Goal: Task Accomplishment & Management: Manage account settings

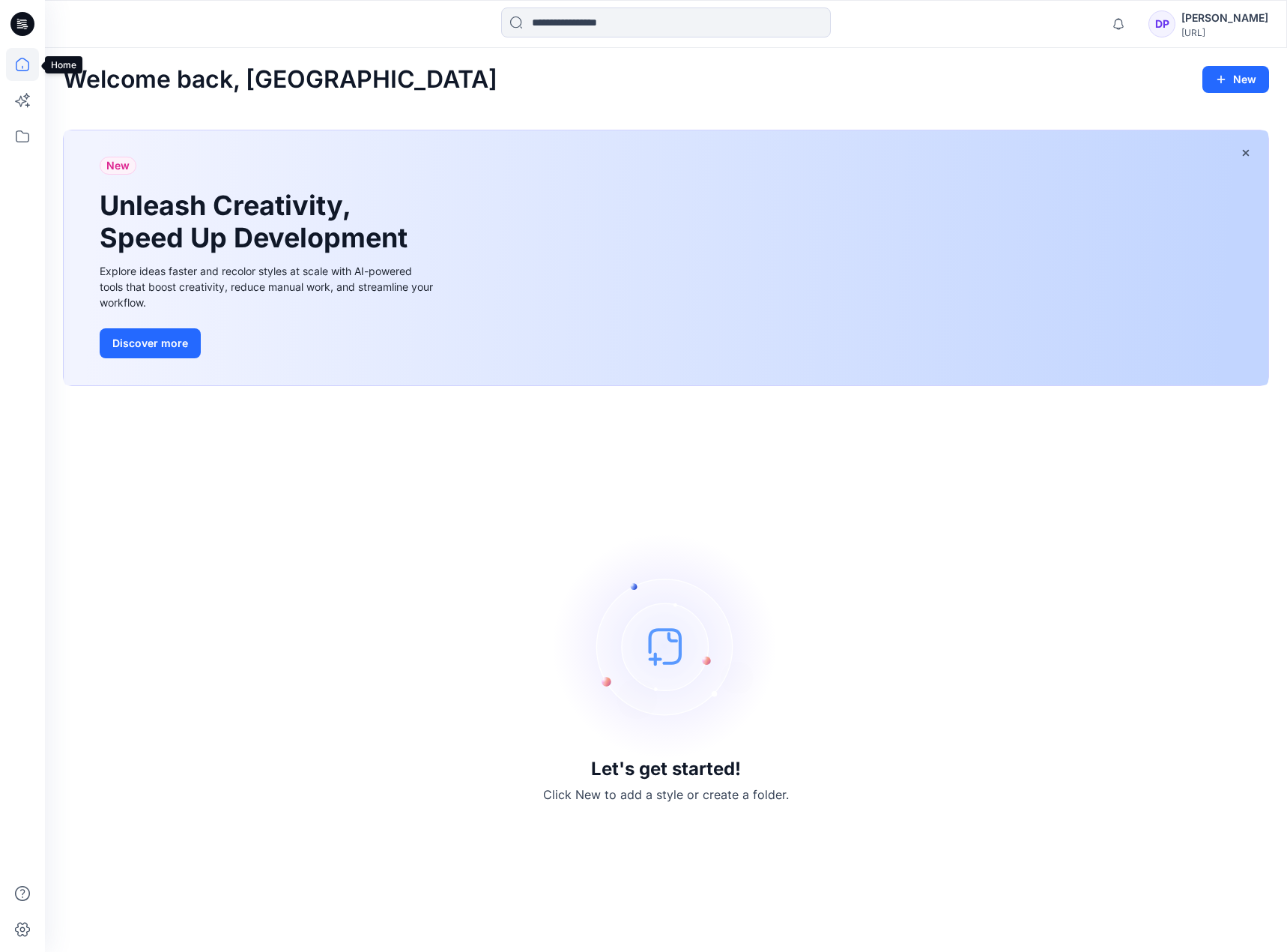
click at [18, 64] on icon at bounding box center [23, 65] width 33 height 33
click at [23, 128] on icon at bounding box center [23, 137] width 33 height 33
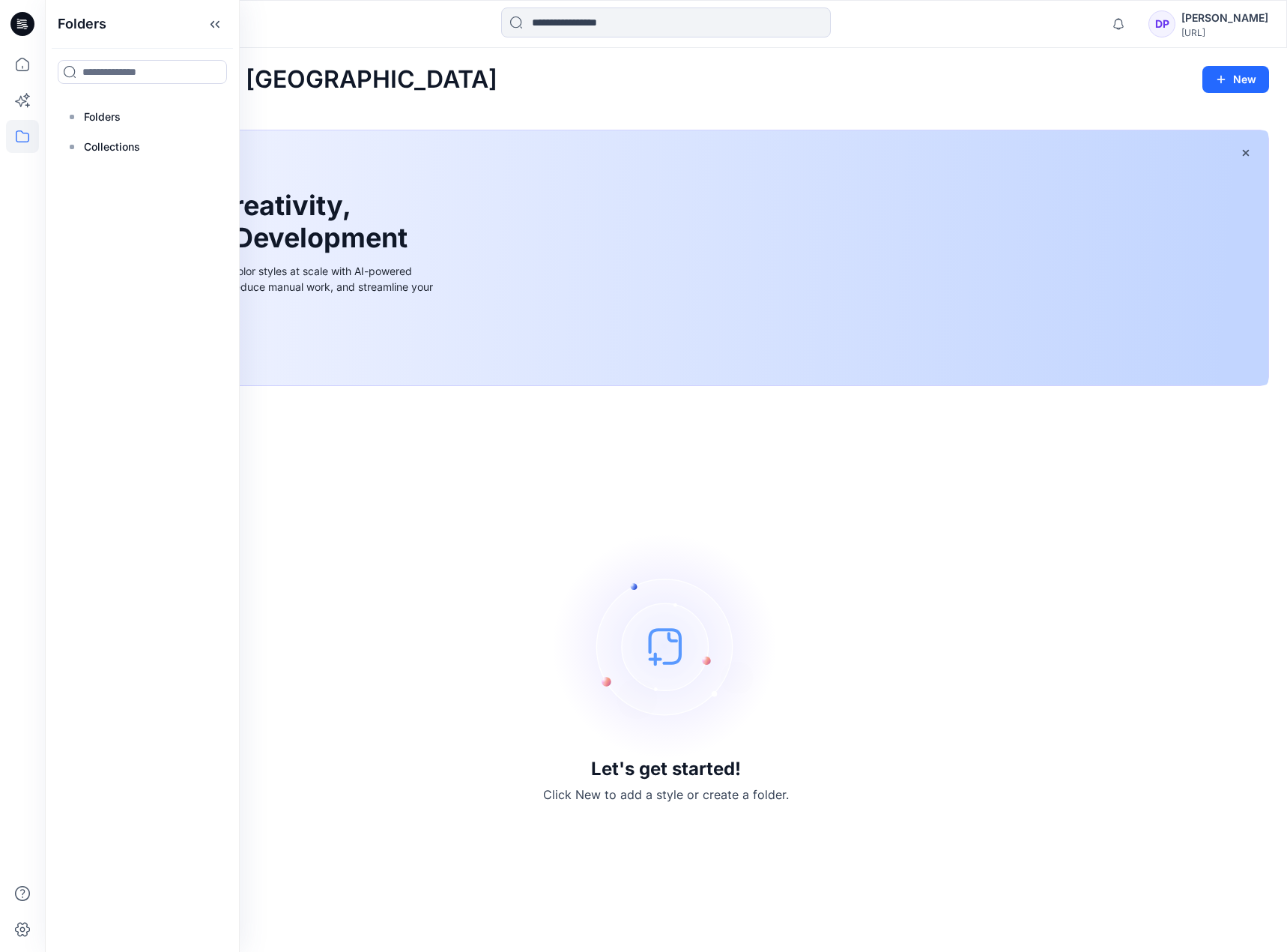
click at [11, 24] on icon at bounding box center [23, 23] width 24 height 24
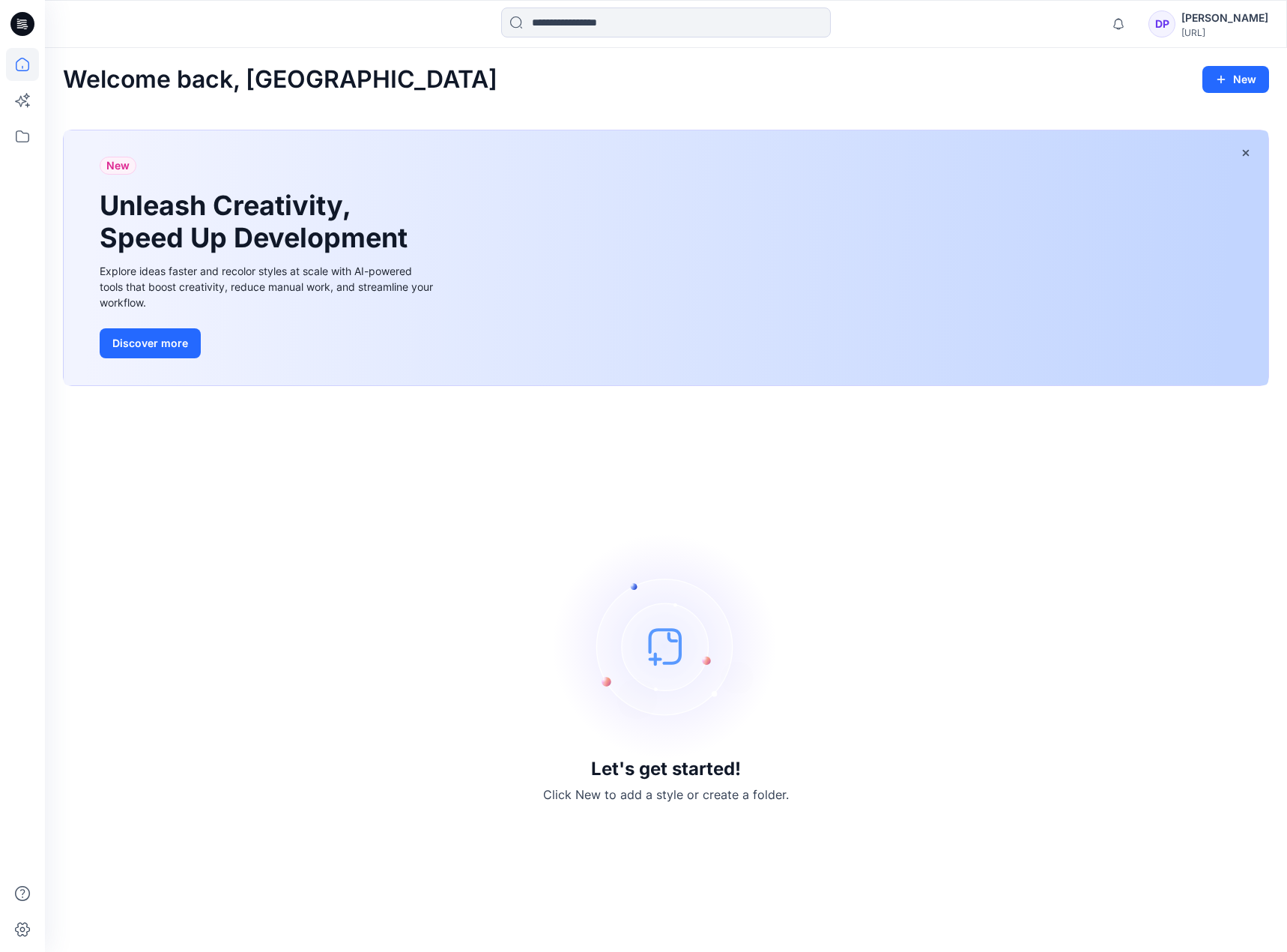
click at [17, 24] on icon at bounding box center [23, 23] width 24 height 24
click at [1224, 23] on div "[PERSON_NAME]" at bounding box center [1224, 18] width 87 height 18
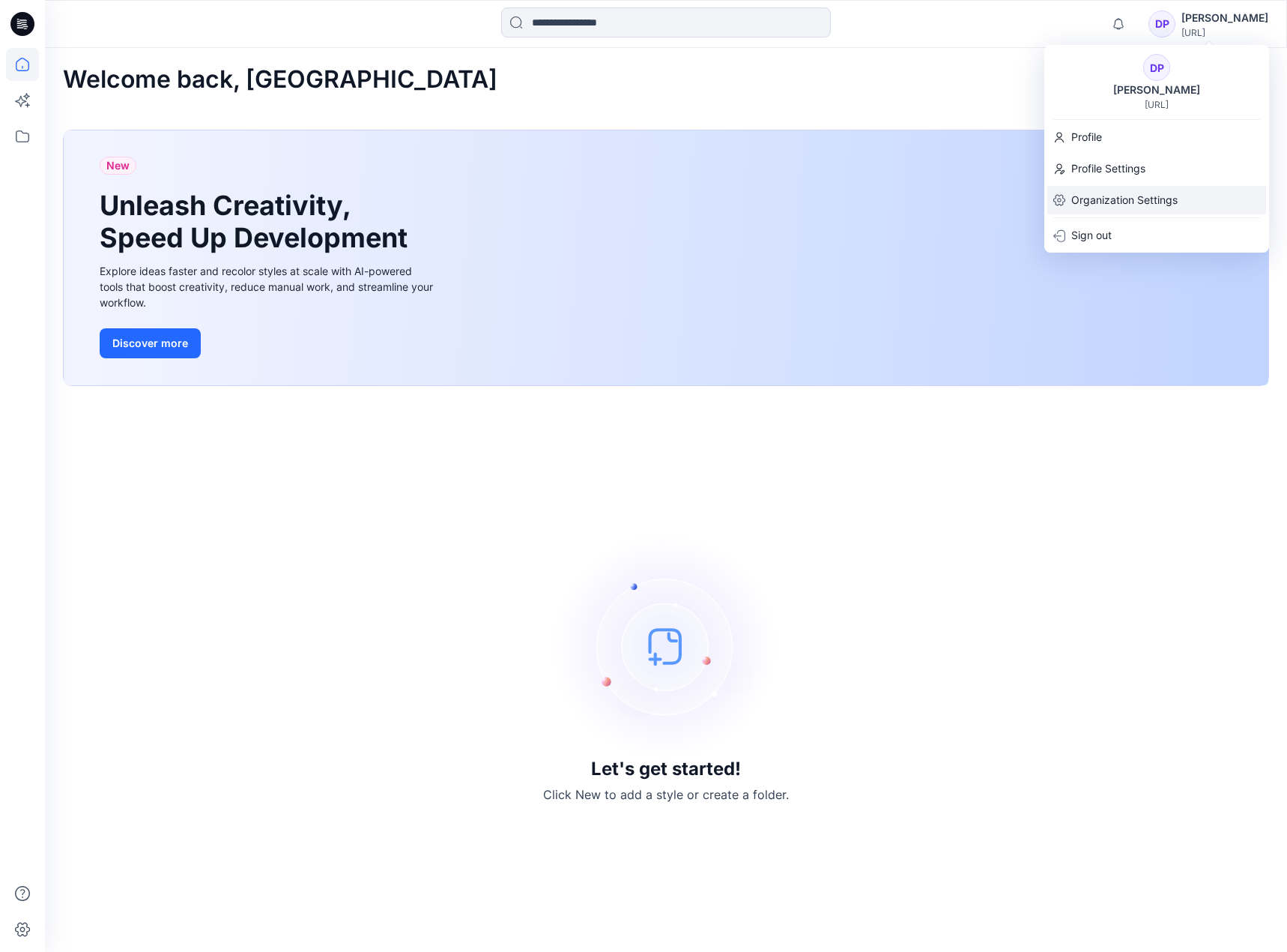
click at [1118, 196] on p "Organization Settings" at bounding box center [1124, 200] width 107 height 28
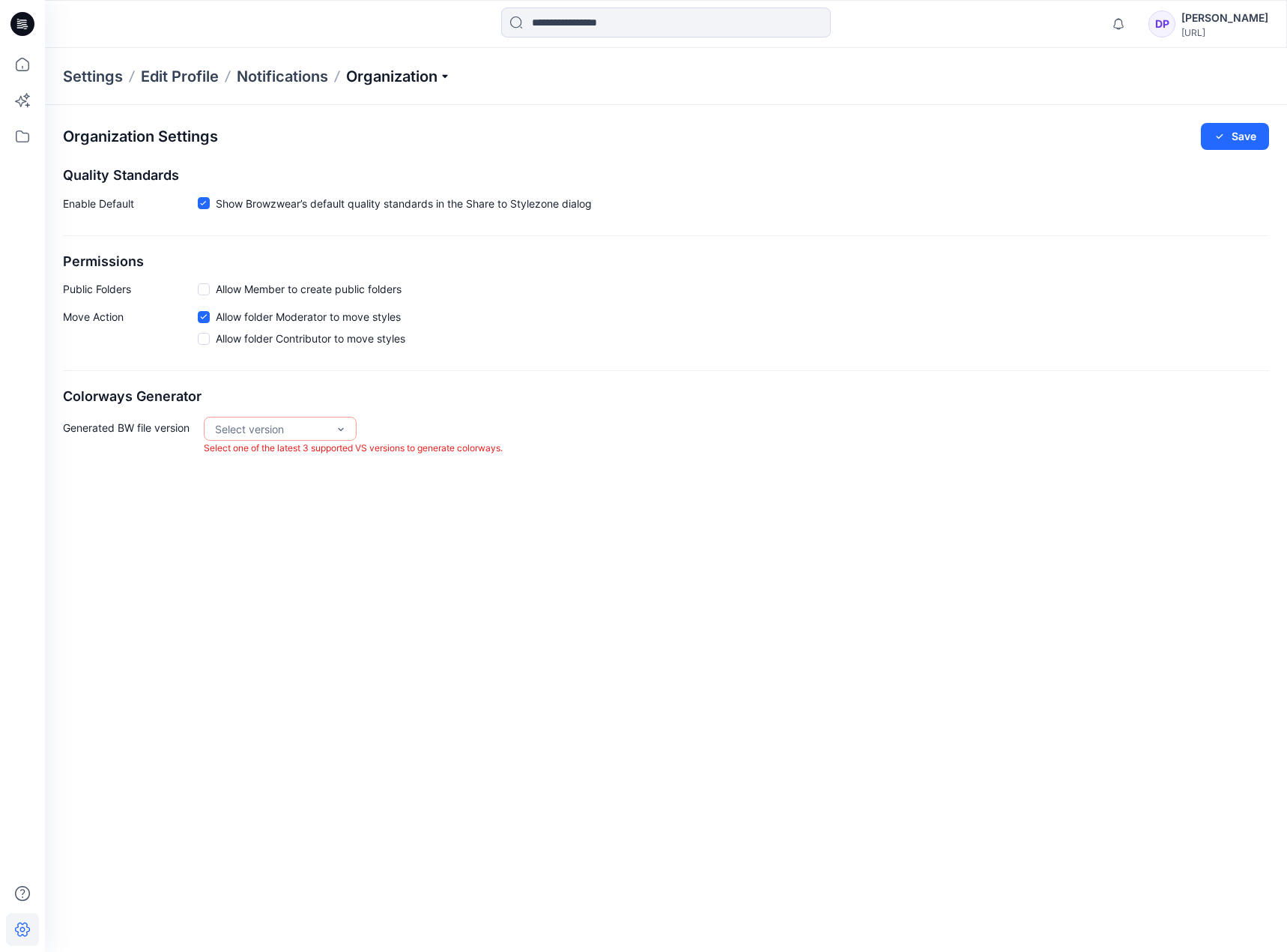
click at [379, 78] on p "Organization" at bounding box center [398, 76] width 105 height 21
click at [347, 108] on link "Invite/Edit Users" at bounding box center [401, 111] width 218 height 30
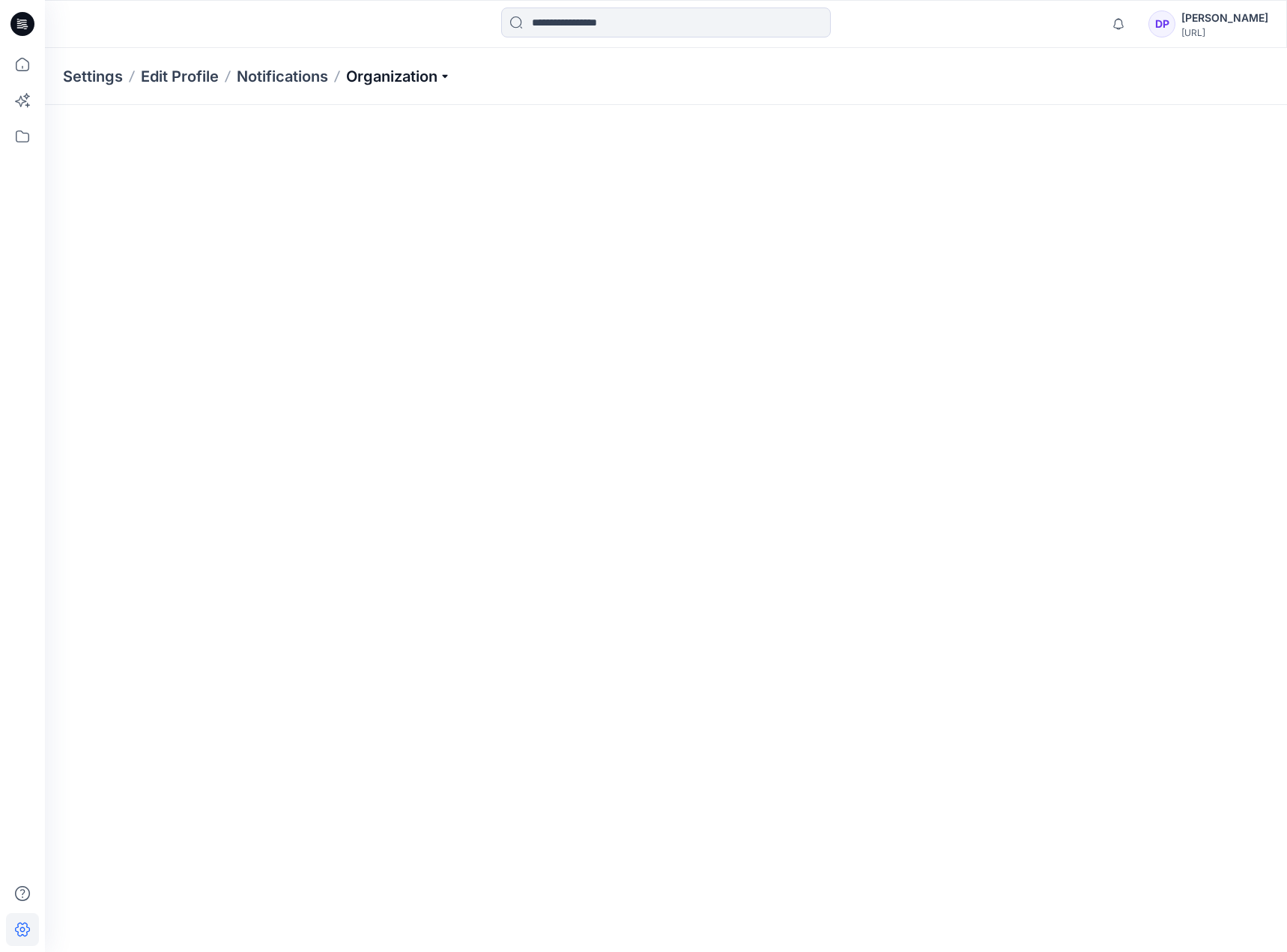
click at [392, 83] on p "Organization" at bounding box center [398, 76] width 105 height 21
click at [360, 110] on link "Invite/Edit Users" at bounding box center [401, 111] width 218 height 30
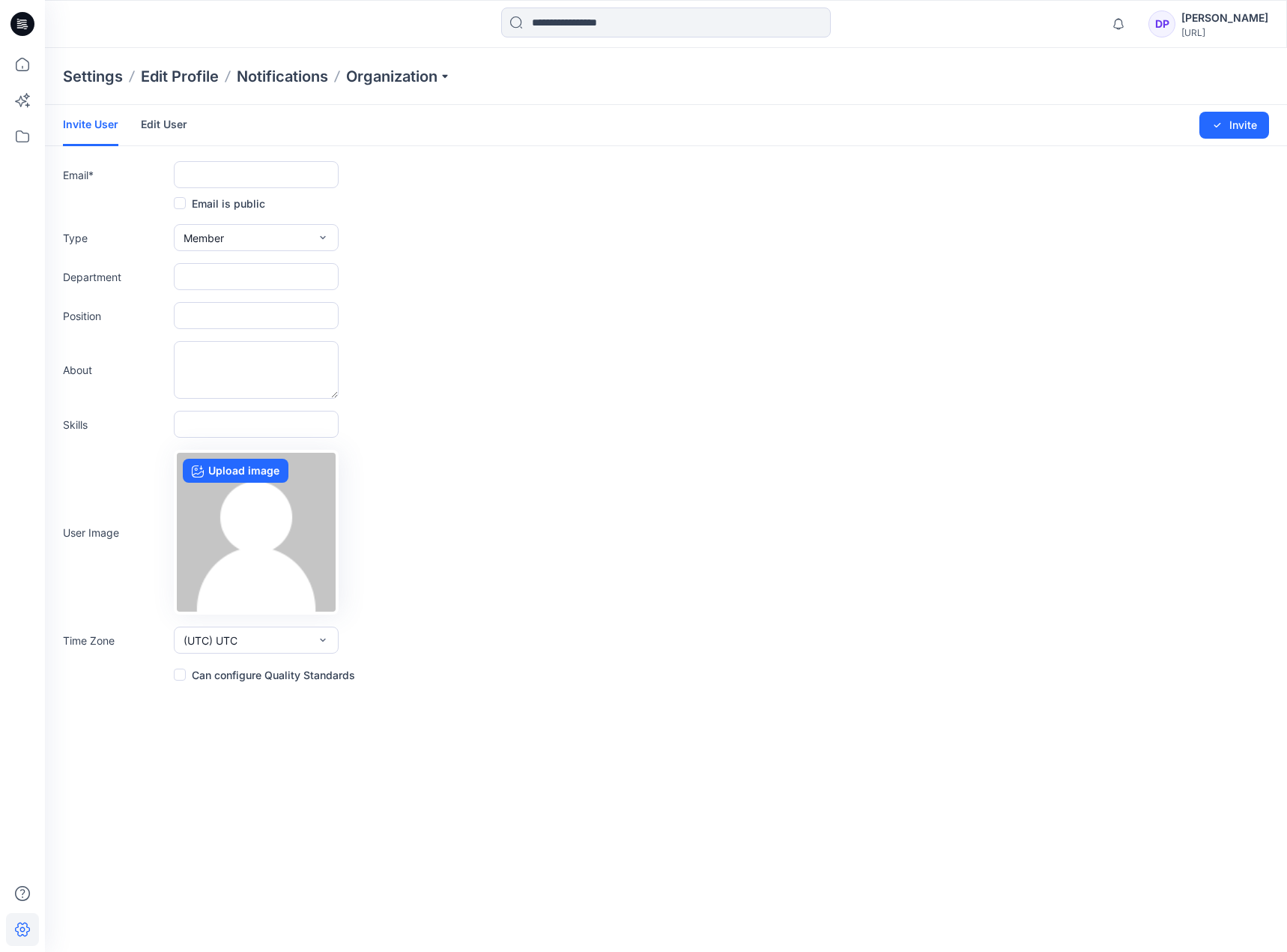
click at [754, 346] on div "About" at bounding box center [666, 369] width 1206 height 58
click at [223, 169] on input "text" at bounding box center [257, 174] width 165 height 27
type input "**********"
click at [233, 278] on input "text" at bounding box center [257, 276] width 165 height 27
type input "**********"
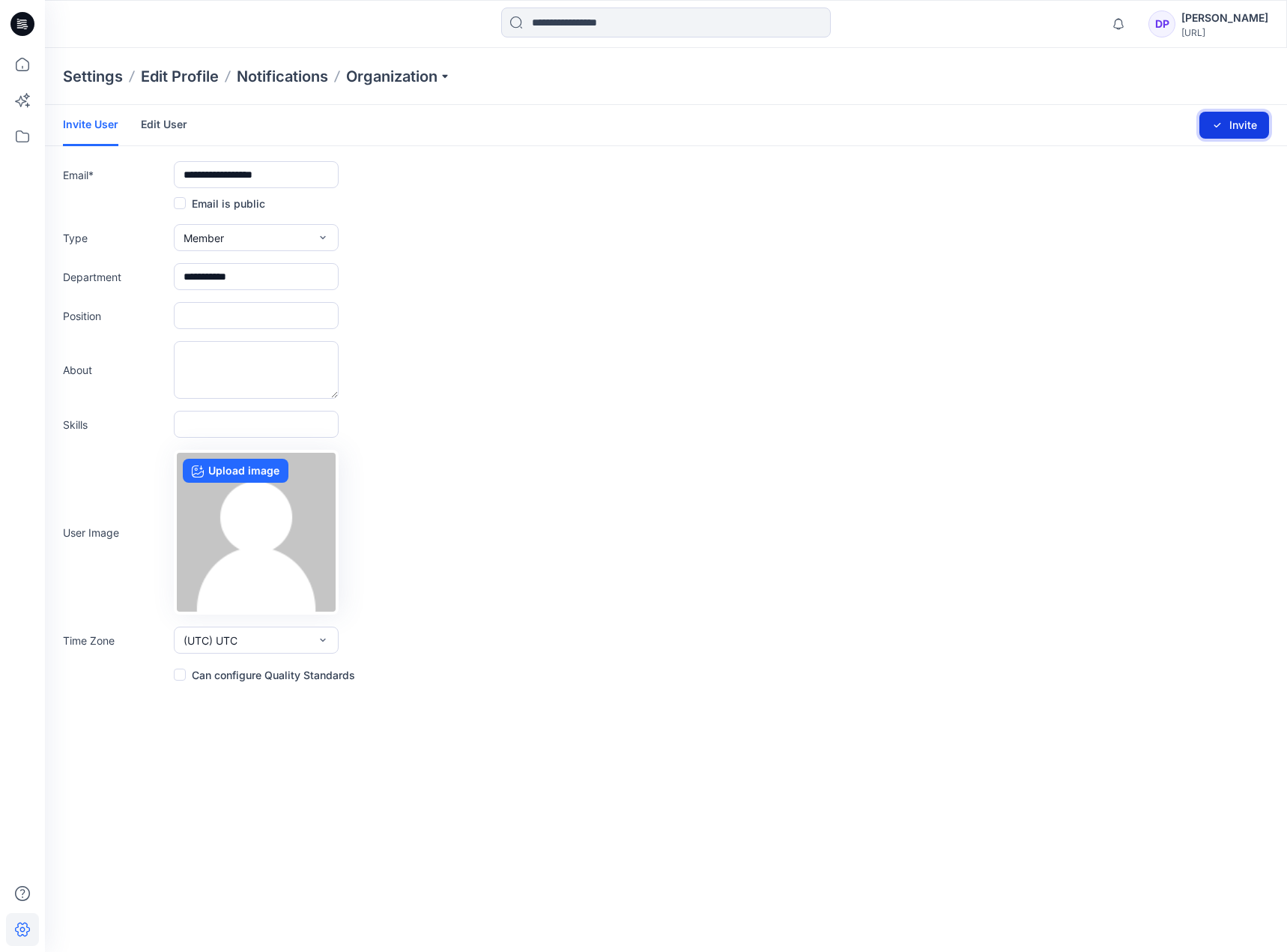
click at [1244, 122] on button "Invite" at bounding box center [1234, 125] width 70 height 27
